Goal: Task Accomplishment & Management: Manage account settings

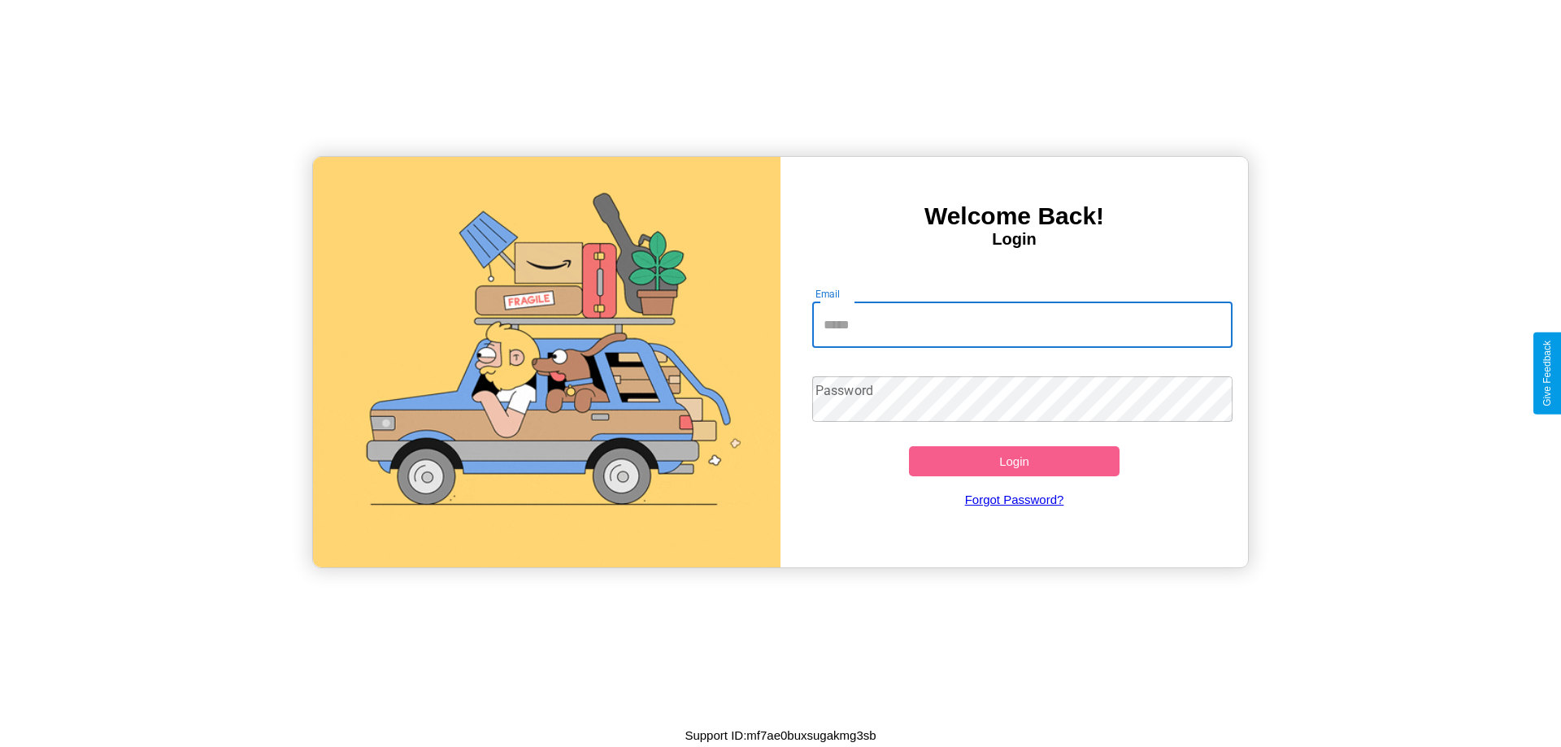
click at [1022, 324] on input "Email" at bounding box center [1022, 326] width 421 height 46
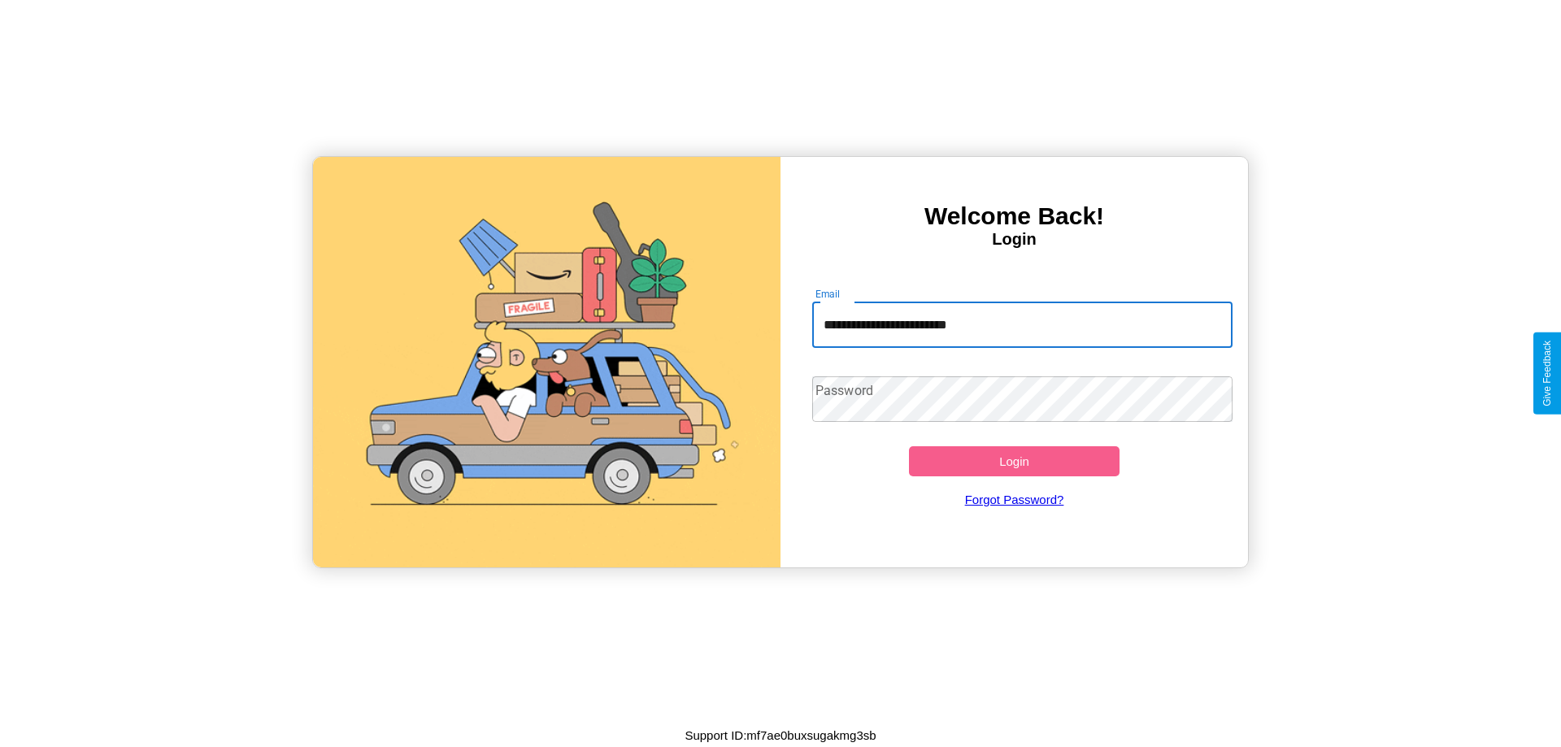
type input "**********"
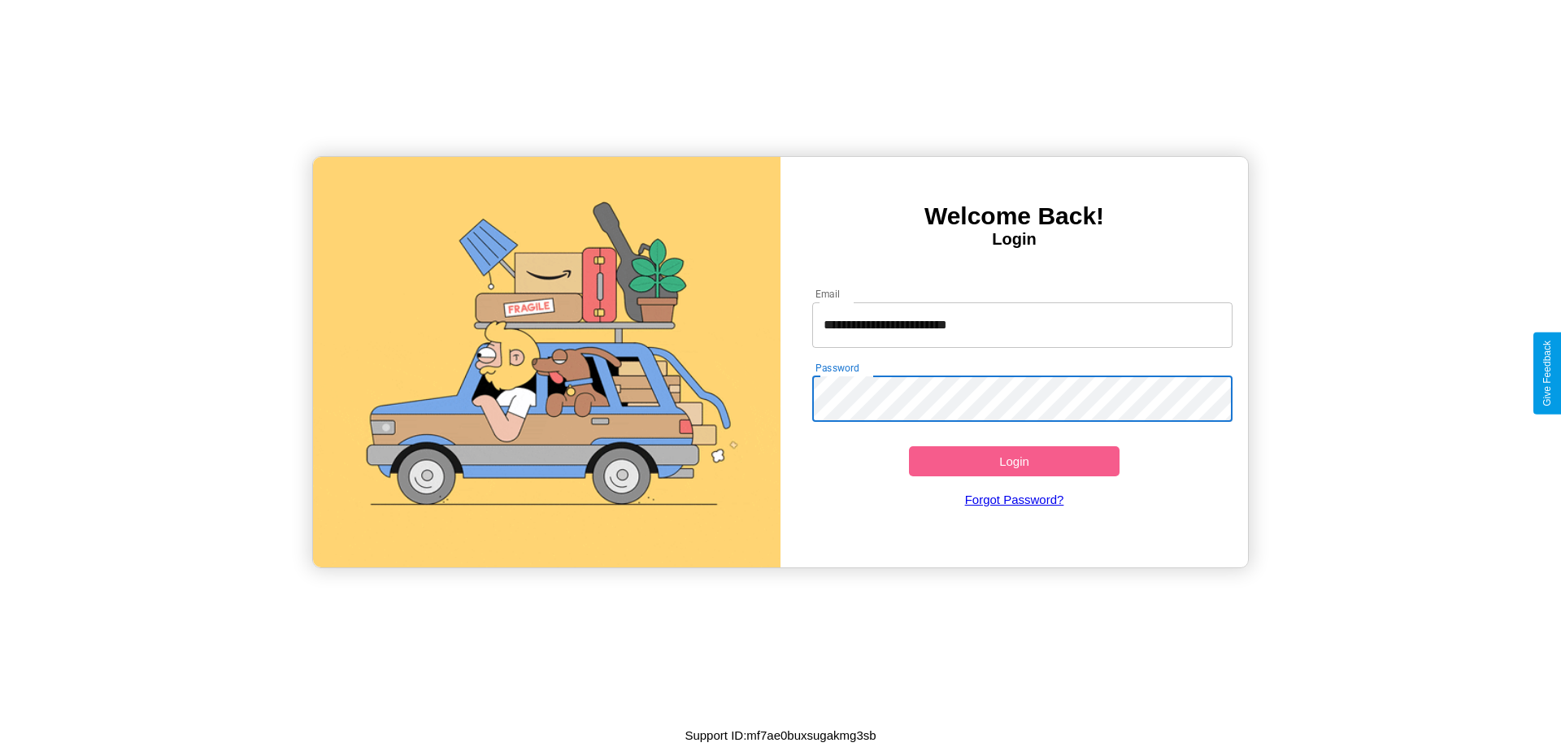
click at [1014, 461] on button "Login" at bounding box center [1014, 461] width 211 height 30
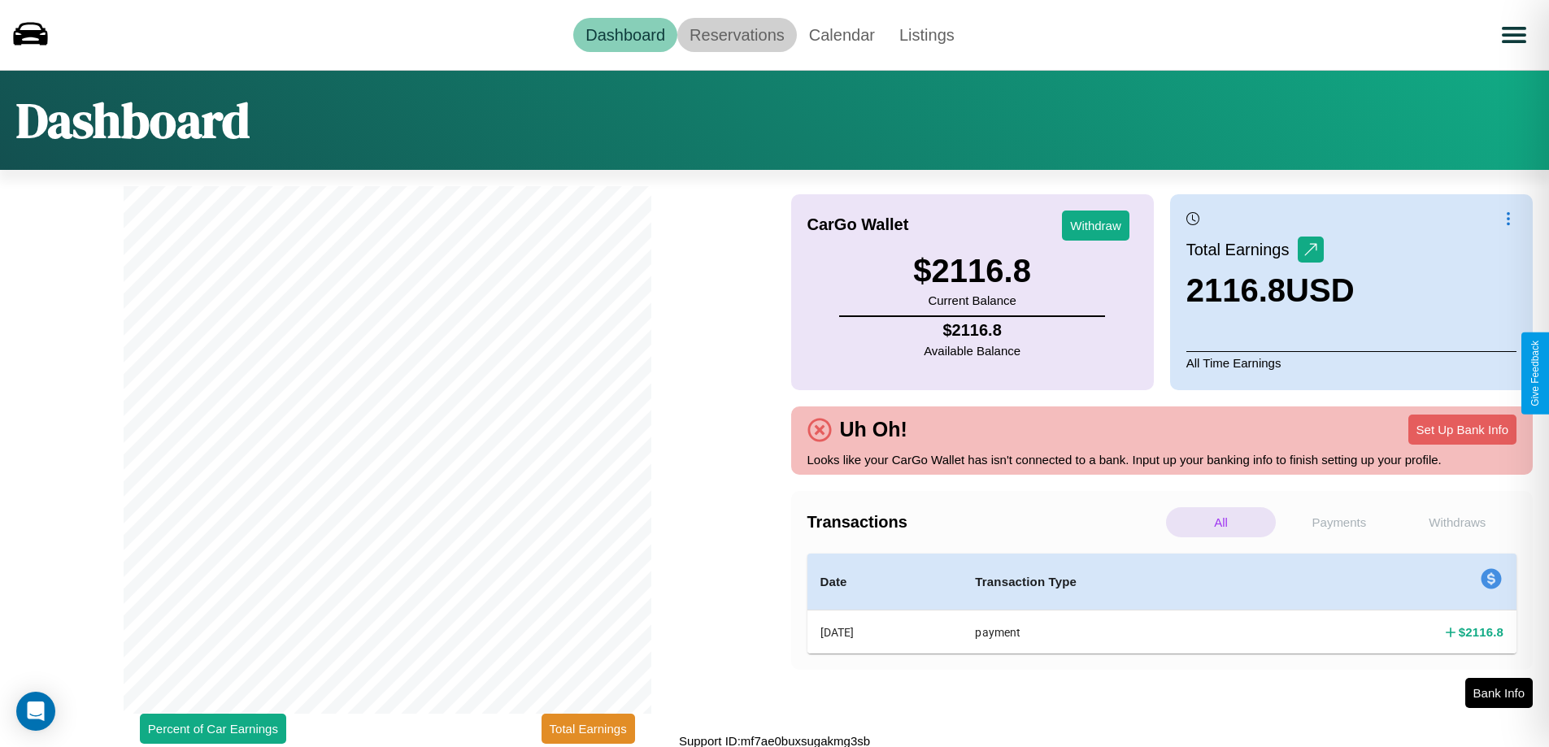
click at [737, 34] on link "Reservations" at bounding box center [737, 35] width 120 height 34
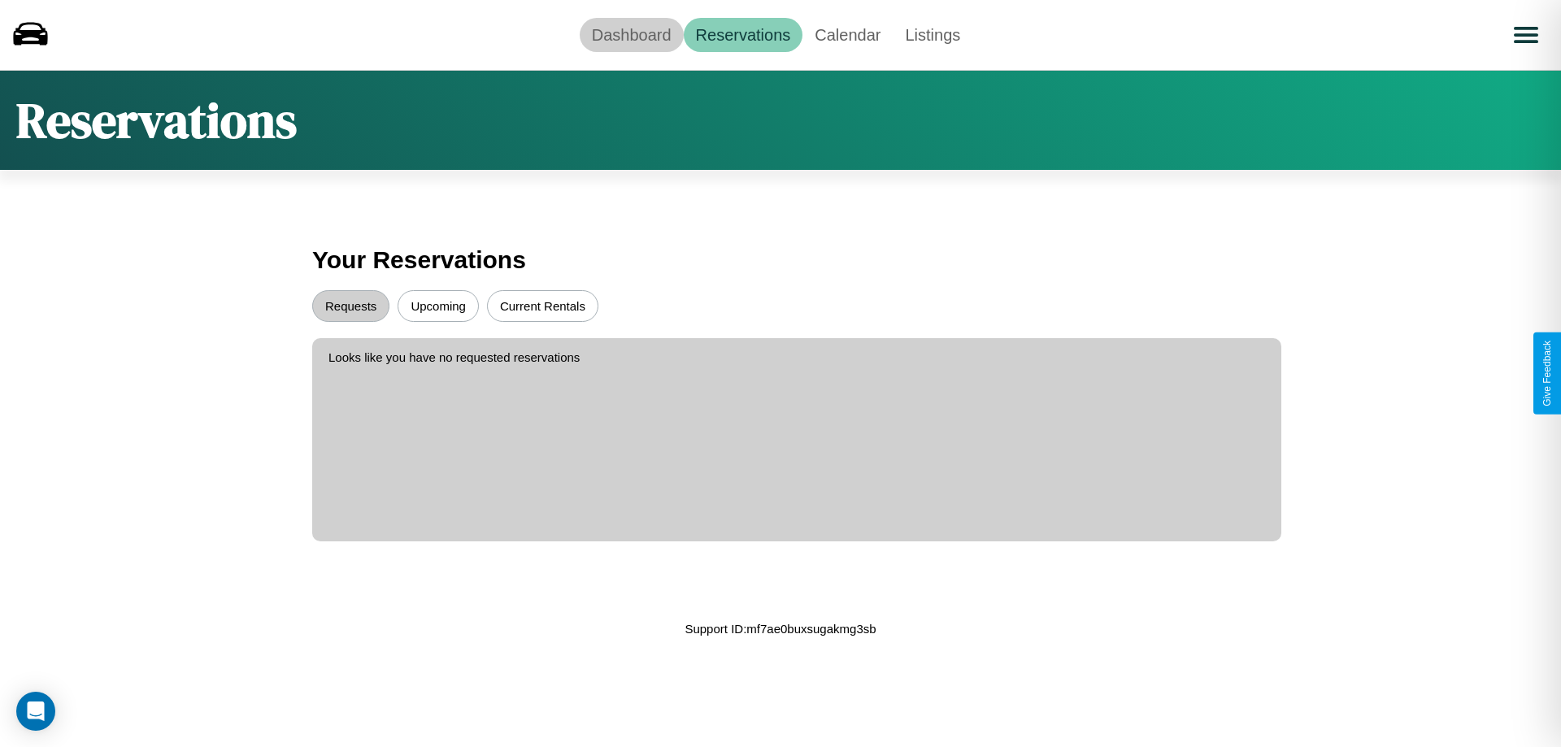
click at [631, 34] on link "Dashboard" at bounding box center [632, 35] width 104 height 34
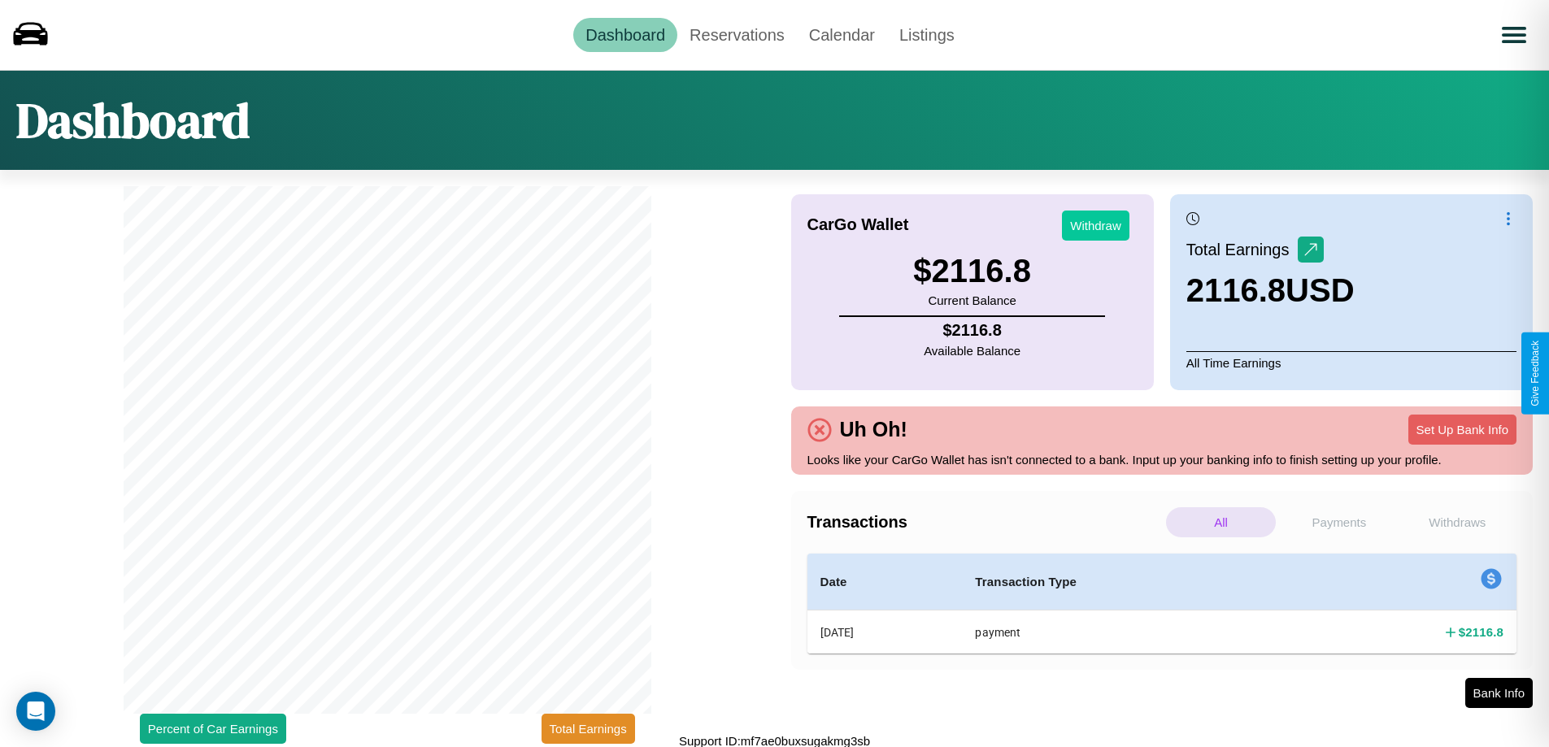
click at [1095, 225] on button "Withdraw" at bounding box center [1095, 226] width 67 height 30
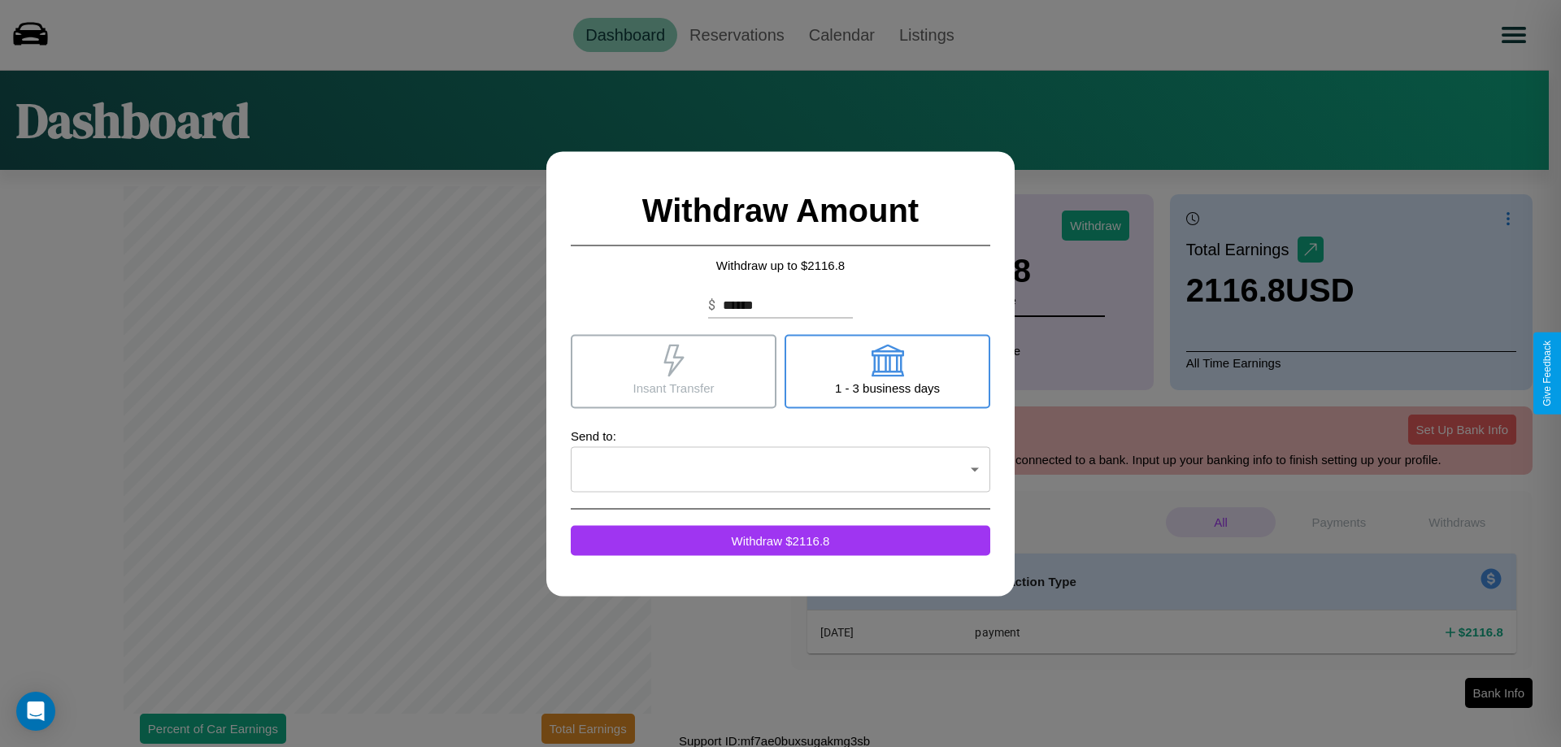
click at [673, 371] on icon at bounding box center [674, 360] width 20 height 33
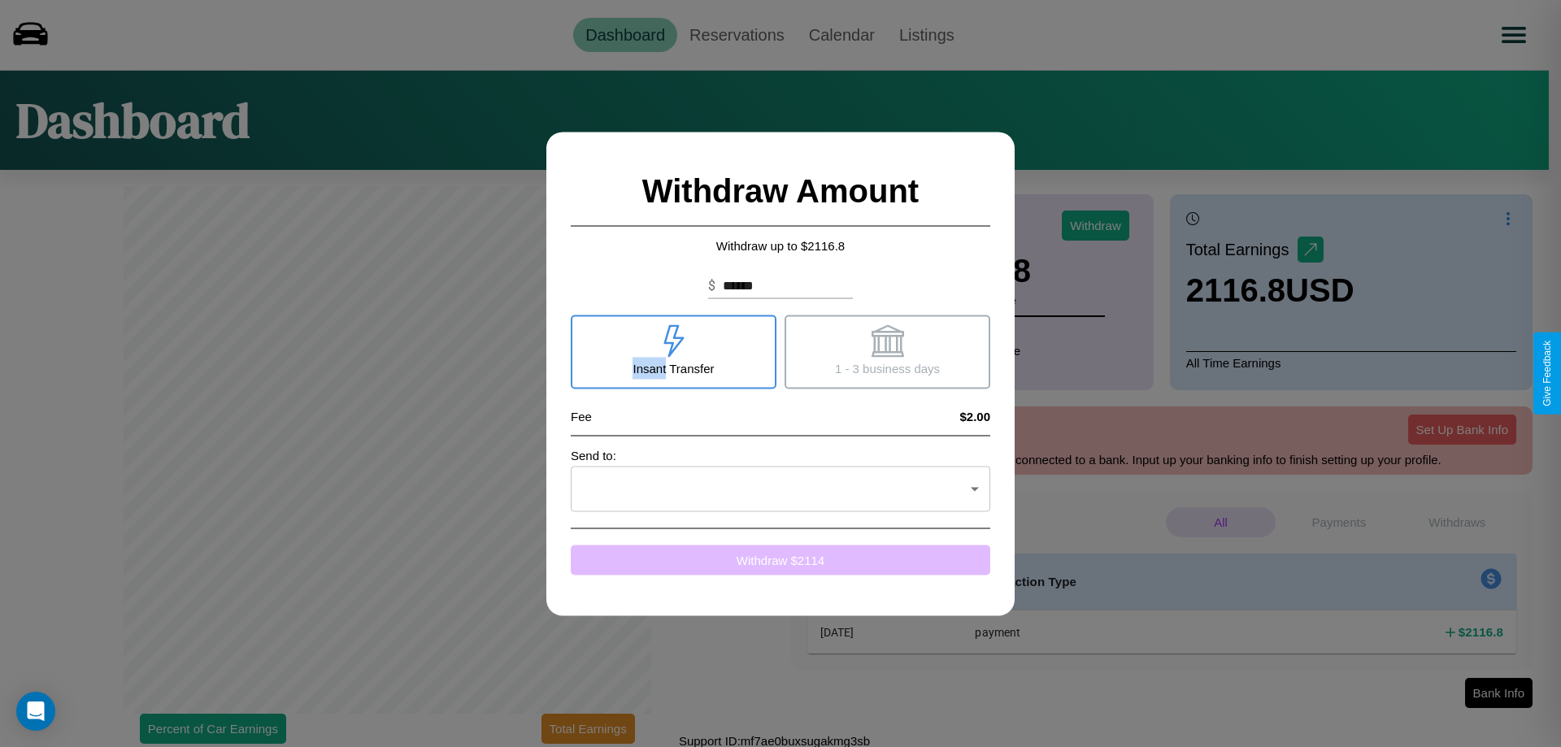
click at [781, 560] on button "Withdraw $ 2114" at bounding box center [781, 560] width 420 height 30
